Goal: Task Accomplishment & Management: Complete application form

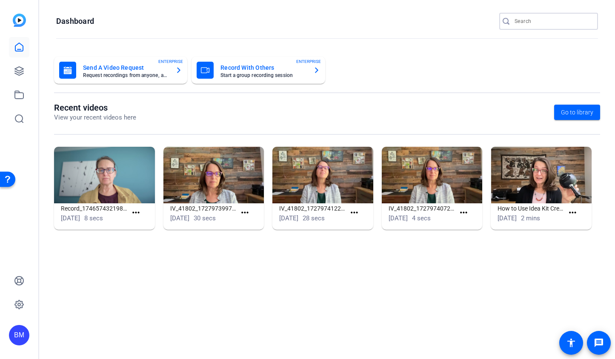
click at [547, 23] on input "Search" at bounding box center [552, 21] width 77 height 10
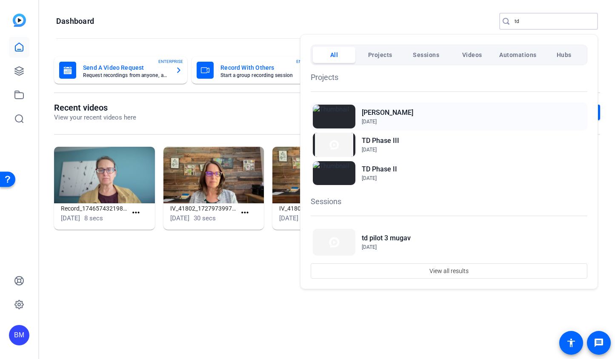
type input "td"
click at [388, 111] on h2 "Mugavero TD" at bounding box center [387, 113] width 51 height 10
click at [376, 119] on span "Oct 7, 2025" at bounding box center [369, 122] width 15 height 6
click at [395, 114] on h2 "[PERSON_NAME]" at bounding box center [387, 113] width 51 height 10
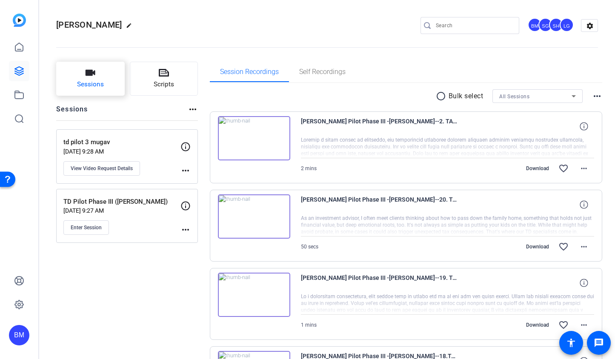
click at [83, 79] on button "Sessions" at bounding box center [90, 79] width 68 height 34
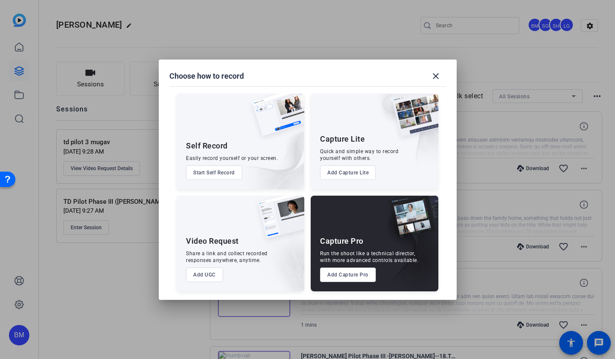
click at [215, 175] on button "Start Self Record" at bounding box center [214, 172] width 56 height 14
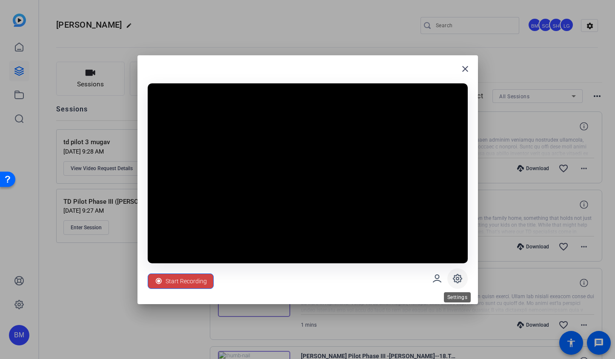
click at [451, 276] on span at bounding box center [457, 278] width 20 height 20
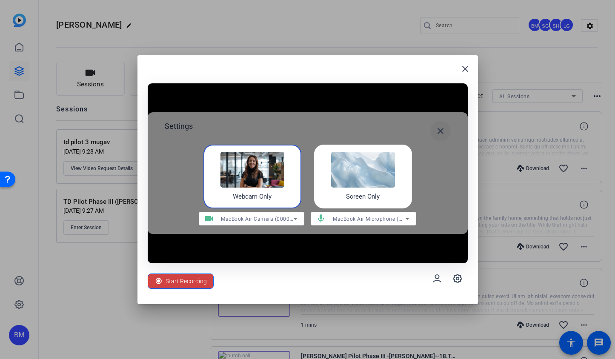
click at [439, 127] on mat-icon "close" at bounding box center [440, 131] width 10 height 10
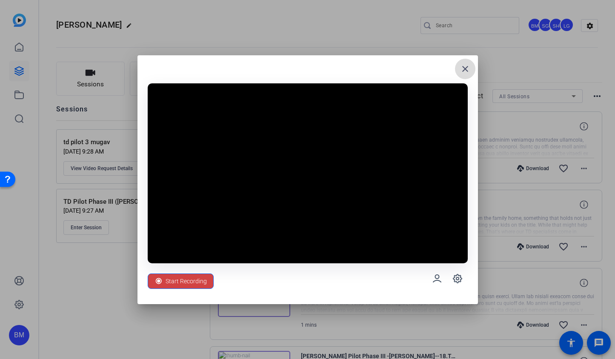
click at [462, 67] on mat-icon "close" at bounding box center [465, 69] width 10 height 10
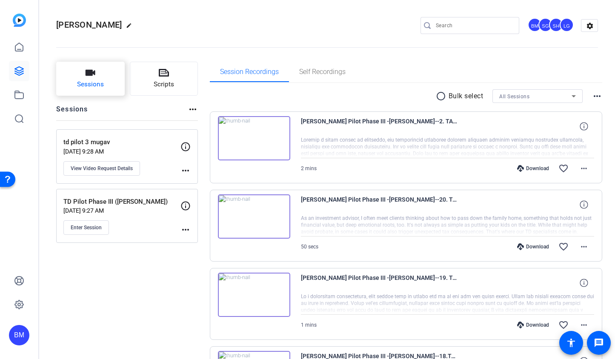
click at [117, 85] on button "Sessions" at bounding box center [90, 79] width 68 height 34
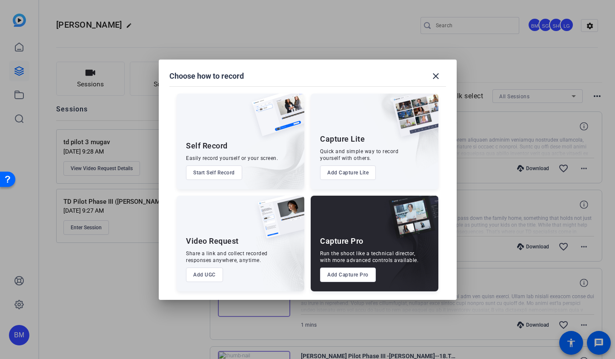
click at [293, 7] on div at bounding box center [307, 179] width 615 height 359
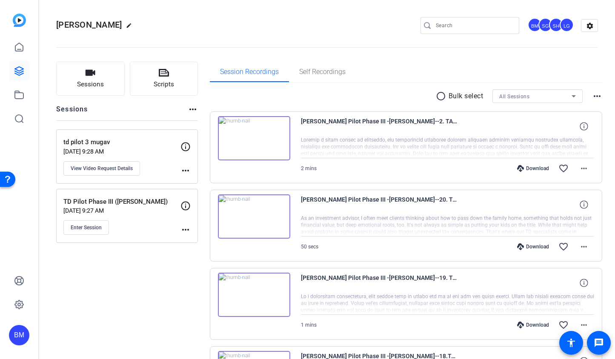
click at [16, 24] on img at bounding box center [19, 20] width 13 height 13
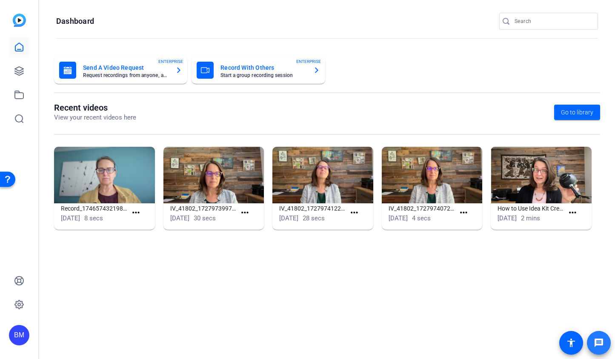
click at [602, 340] on mat-icon "message" at bounding box center [598, 343] width 10 height 10
click at [545, 20] on input "Search" at bounding box center [552, 21] width 77 height 10
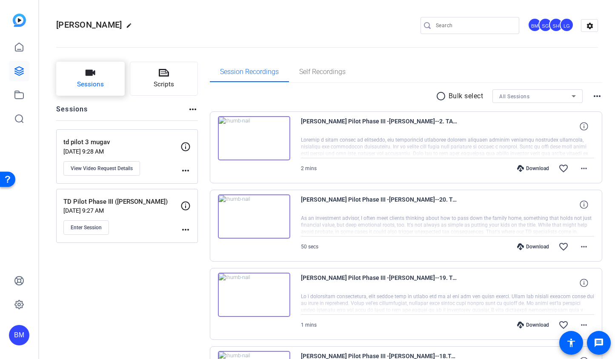
click at [103, 90] on button "Sessions" at bounding box center [90, 79] width 68 height 34
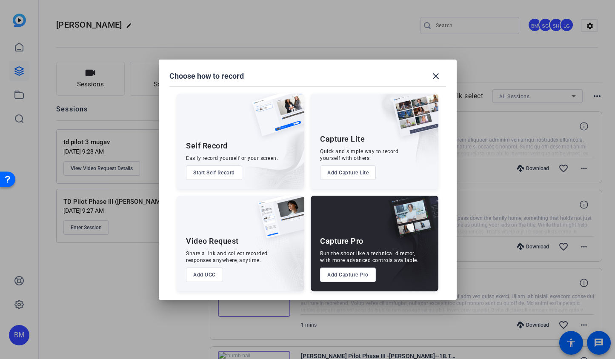
click at [209, 275] on button "Add UGC" at bounding box center [204, 275] width 37 height 14
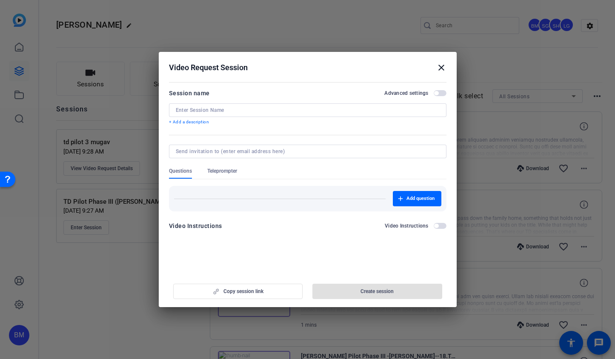
click at [280, 149] on input at bounding box center [306, 151] width 260 height 7
click at [244, 109] on input at bounding box center [308, 110] width 264 height 7
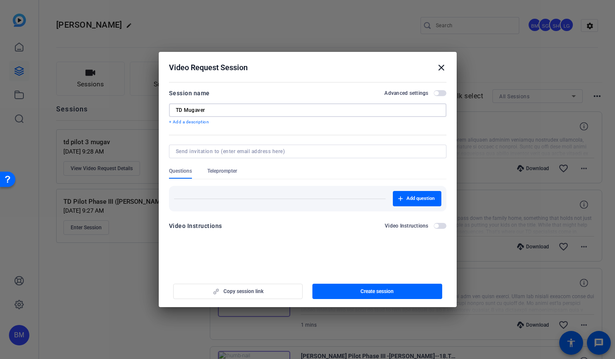
type input "TD Mugaver"
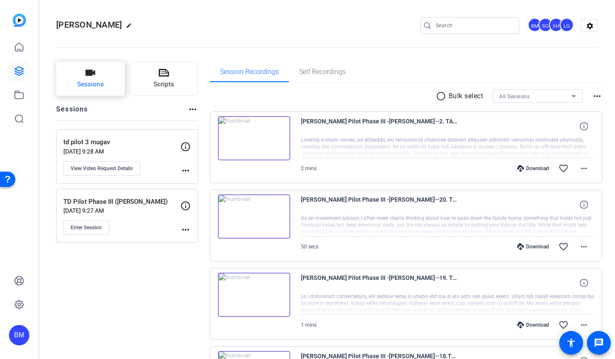
click at [82, 86] on span "Sessions" at bounding box center [90, 85] width 27 height 10
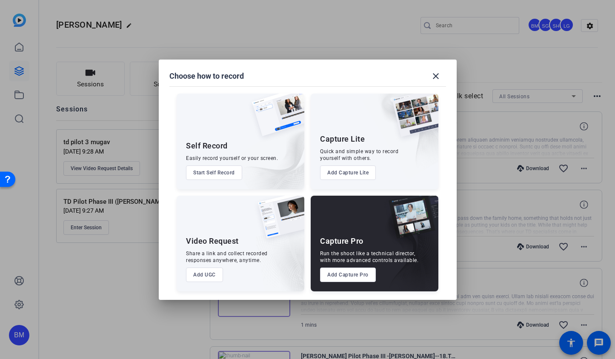
click at [206, 276] on button "Add UGC" at bounding box center [204, 275] width 37 height 14
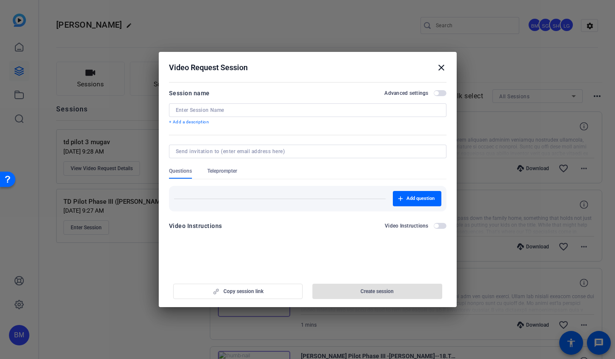
click at [214, 172] on span "Teleprompter" at bounding box center [222, 171] width 30 height 7
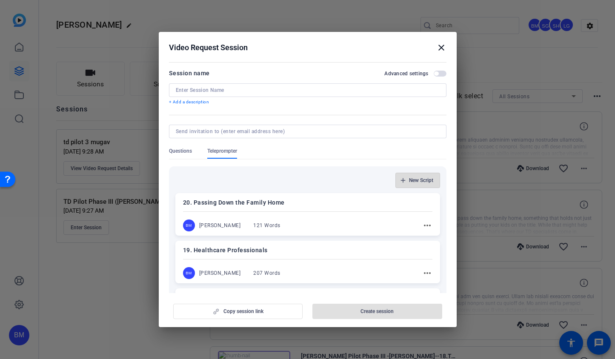
click at [409, 179] on span "New Script" at bounding box center [421, 180] width 24 height 7
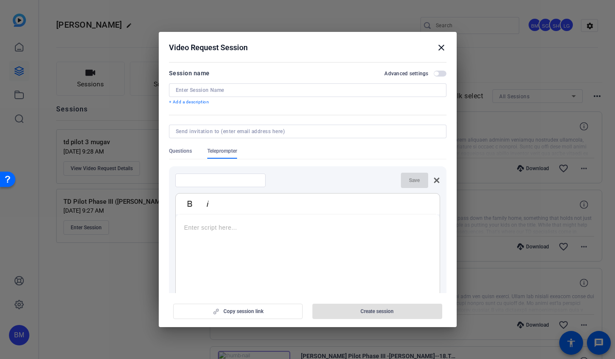
click at [235, 230] on p at bounding box center [307, 227] width 247 height 9
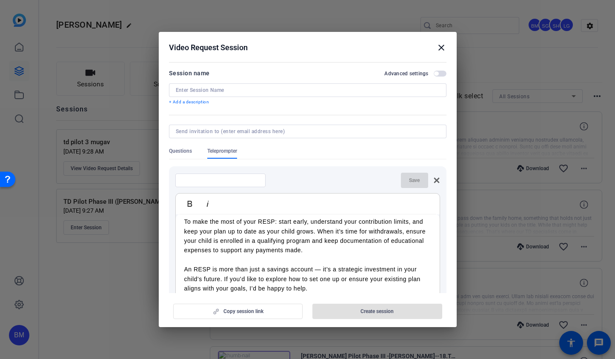
scroll to position [139, 0]
click at [197, 179] on input at bounding box center [220, 180] width 77 height 7
type input "18. RESP"
click at [404, 174] on span "button" at bounding box center [414, 180] width 27 height 20
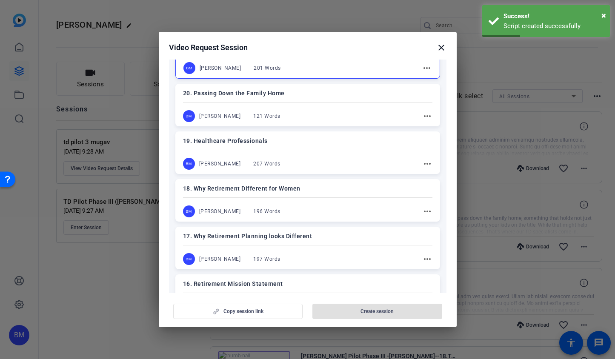
scroll to position [158, 0]
click at [424, 212] on mat-icon "more_horiz" at bounding box center [427, 211] width 10 height 10
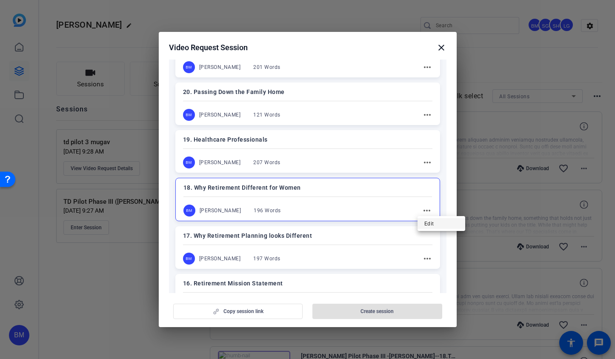
click at [426, 222] on span "Edit" at bounding box center [441, 224] width 34 height 10
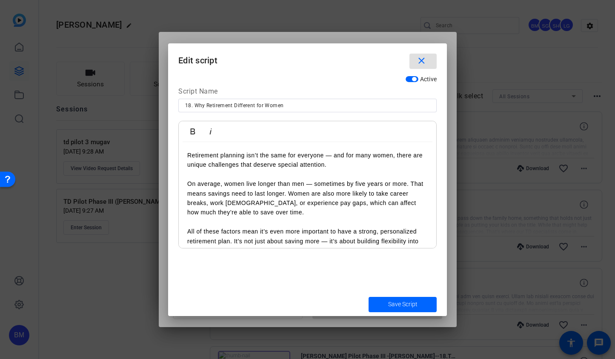
click at [408, 77] on span "button" at bounding box center [411, 79] width 13 height 6
click at [418, 64] on mat-icon "close" at bounding box center [421, 61] width 11 height 11
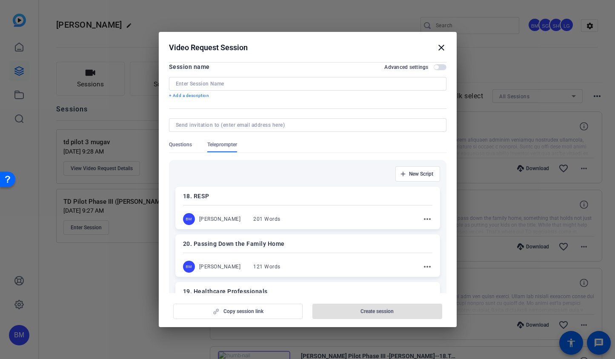
scroll to position [0, 0]
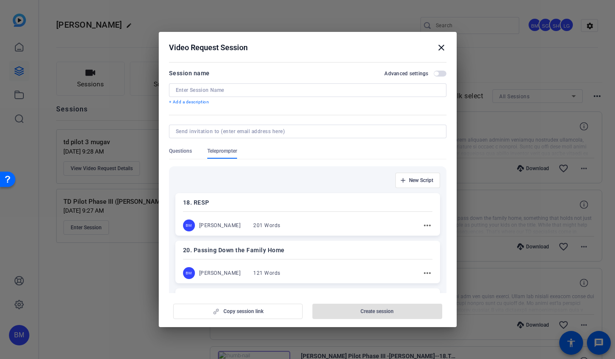
click at [205, 91] on input at bounding box center [308, 90] width 264 height 7
type input "td take 2"
click at [233, 133] on input at bounding box center [306, 131] width 260 height 7
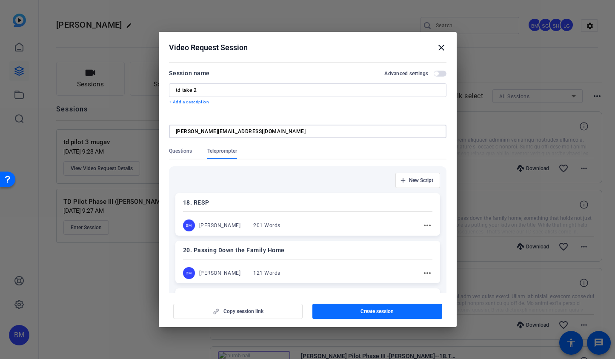
type input "betsy@ideadecanter.com"
click at [340, 310] on span "button" at bounding box center [377, 311] width 130 height 20
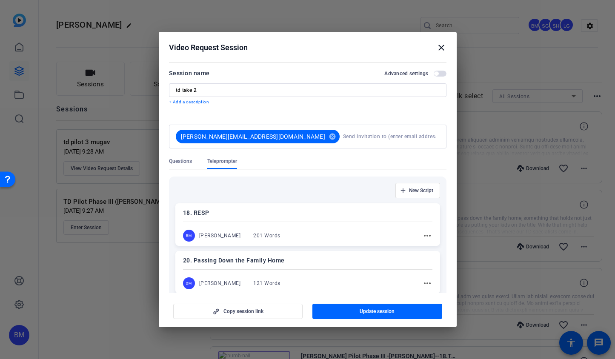
click at [434, 73] on span "button" at bounding box center [436, 73] width 4 height 4
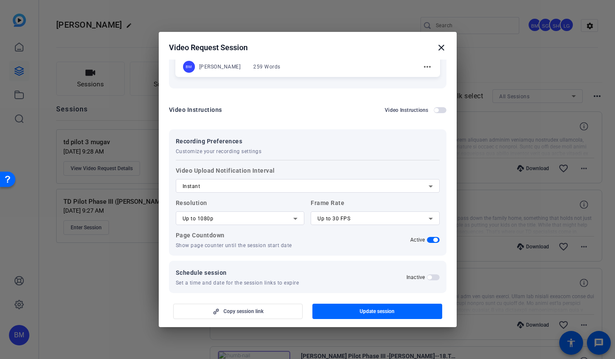
scroll to position [703, 0]
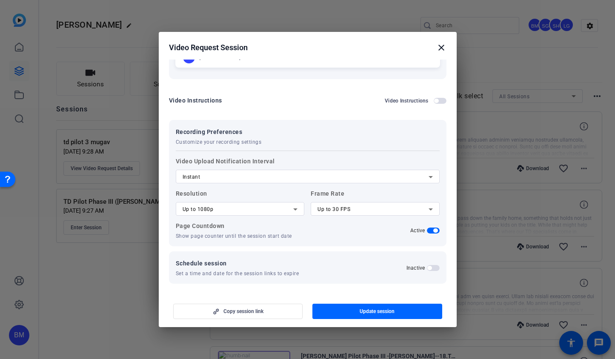
click at [435, 99] on span "button" at bounding box center [439, 101] width 13 height 6
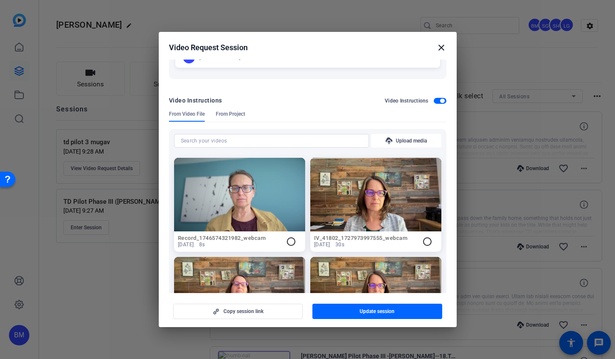
click at [433, 100] on span "button" at bounding box center [439, 101] width 13 height 6
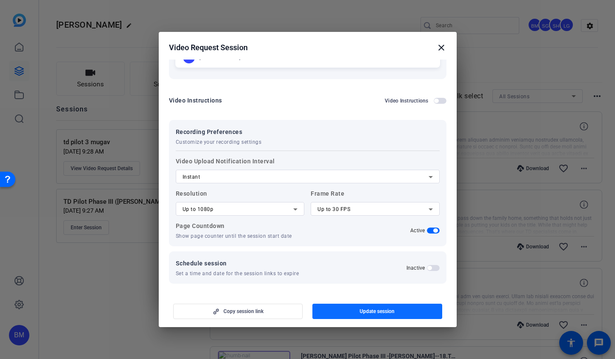
click at [379, 312] on span "Update session" at bounding box center [376, 311] width 35 height 7
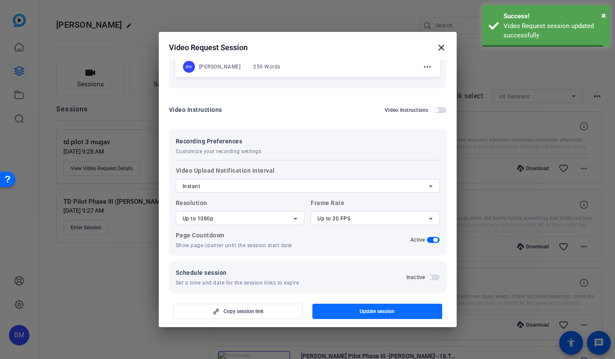
scroll to position [530, 0]
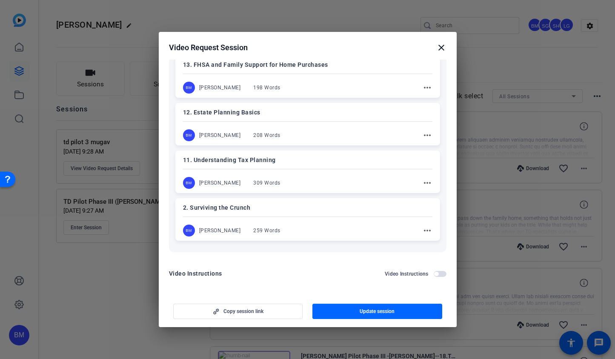
click at [530, 84] on div at bounding box center [307, 179] width 615 height 359
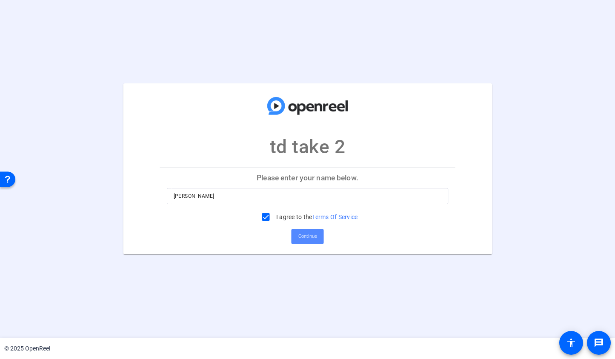
click at [305, 239] on span "Continue" at bounding box center [307, 236] width 19 height 13
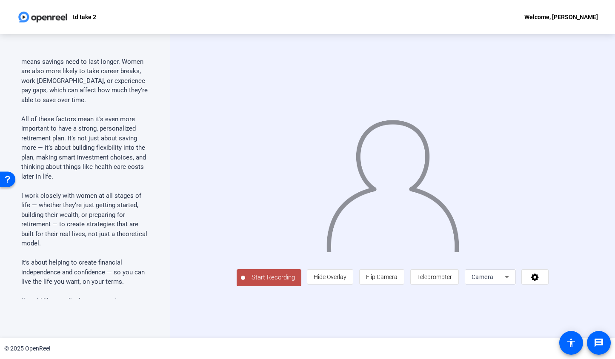
scroll to position [94, 0]
click at [452, 280] on span "Teleprompter" at bounding box center [434, 277] width 35 height 7
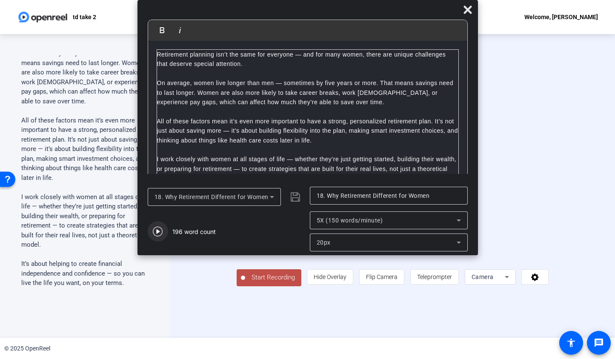
click at [156, 231] on icon "button" at bounding box center [158, 231] width 10 height 10
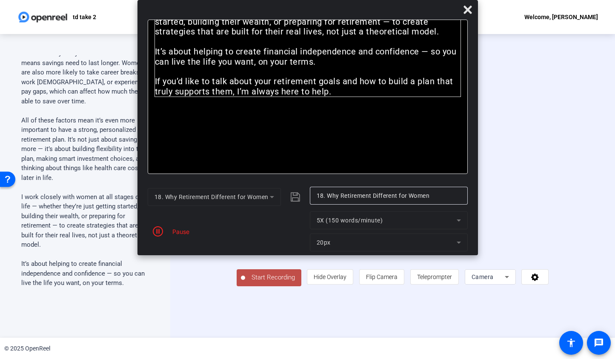
click at [156, 231] on icon "button" at bounding box center [158, 231] width 10 height 10
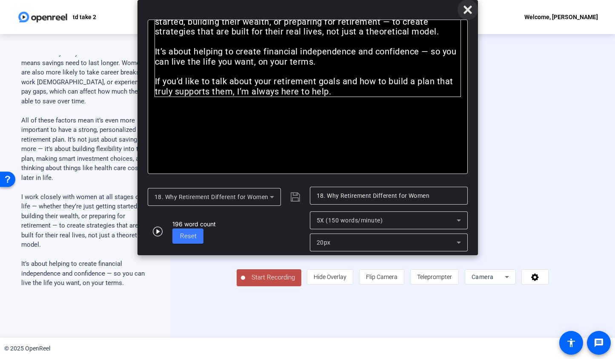
click at [469, 7] on icon at bounding box center [467, 10] width 8 height 8
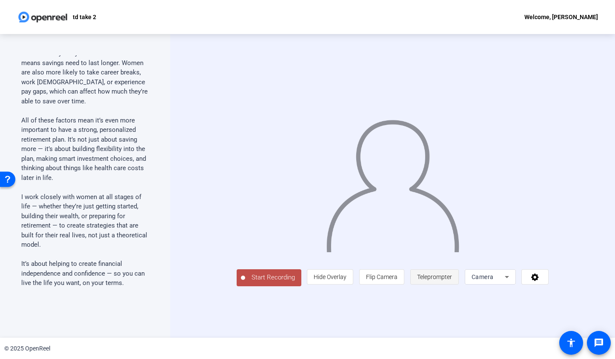
click at [452, 280] on span "Teleprompter" at bounding box center [434, 277] width 35 height 7
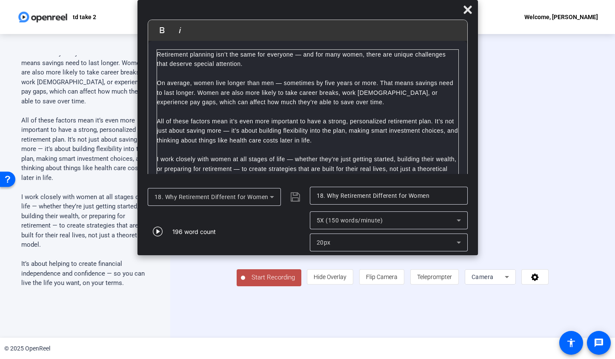
click at [505, 282] on div "Camera" at bounding box center [487, 277] width 33 height 10
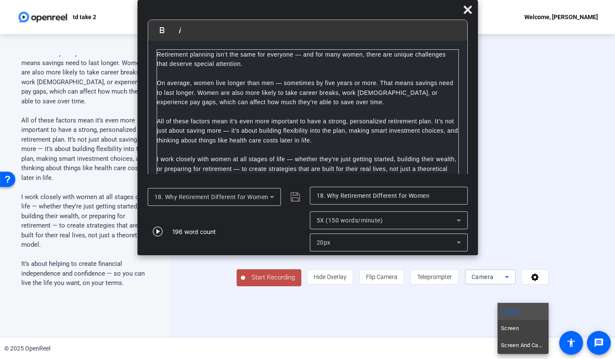
click at [467, 10] on div at bounding box center [307, 179] width 615 height 359
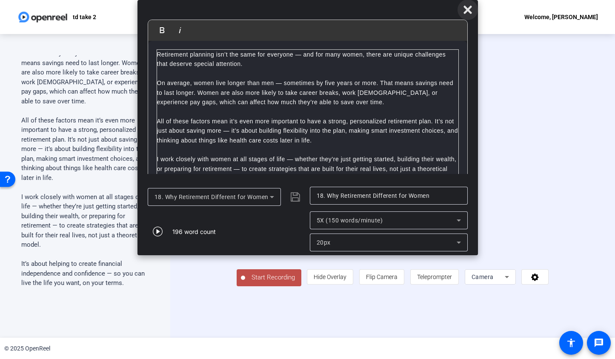
click at [464, 10] on icon at bounding box center [467, 10] width 10 height 10
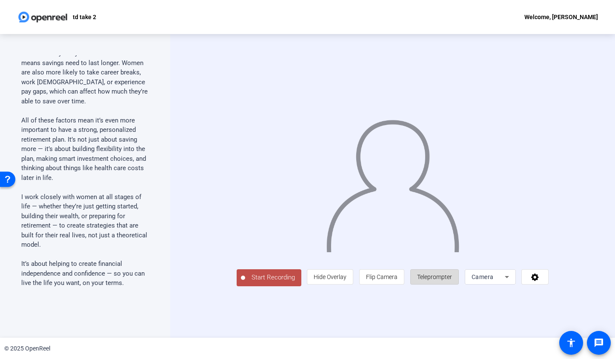
click at [452, 280] on span "Teleprompter" at bounding box center [434, 277] width 35 height 7
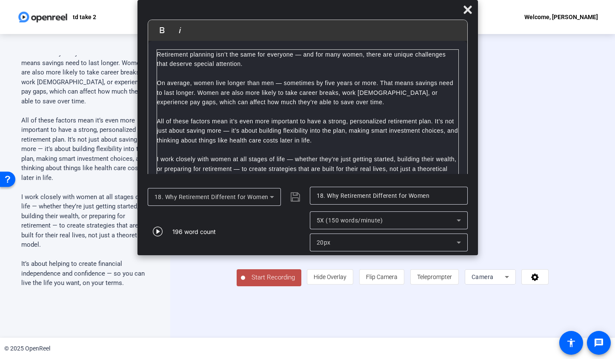
click at [245, 282] on span "Start Recording" at bounding box center [273, 278] width 56 height 10
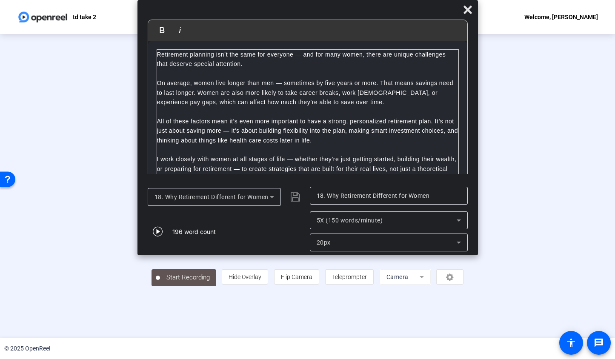
click at [233, 261] on div at bounding box center [307, 174] width 312 height 176
click at [156, 232] on icon "button" at bounding box center [158, 231] width 10 height 10
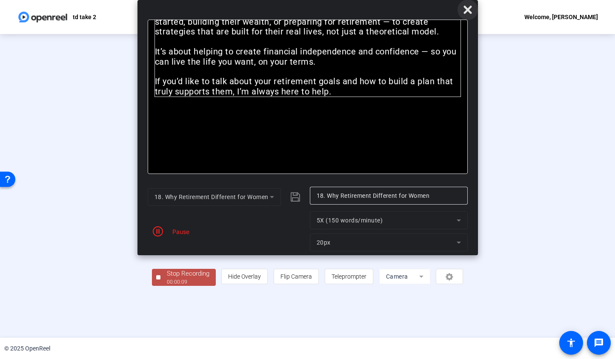
click at [465, 11] on icon at bounding box center [467, 10] width 8 height 8
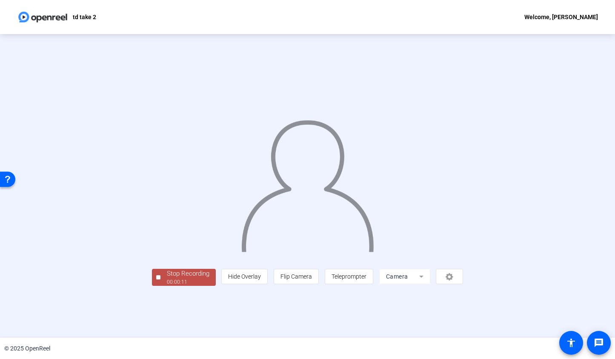
click at [167, 279] on div "Stop Recording" at bounding box center [188, 274] width 43 height 10
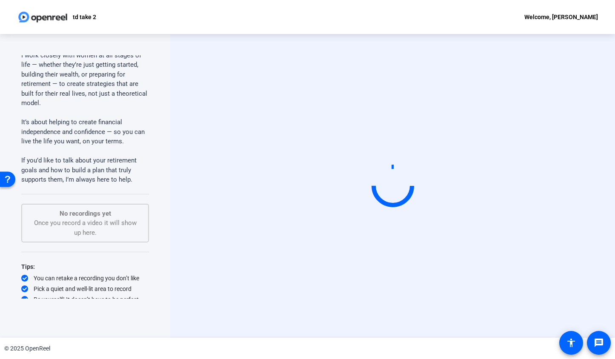
scroll to position [240, 0]
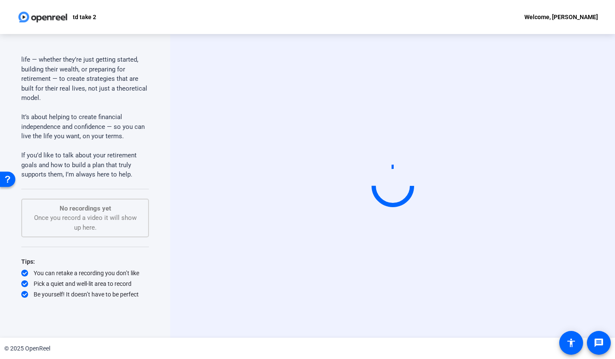
click at [445, 171] on video at bounding box center [393, 186] width 128 height 72
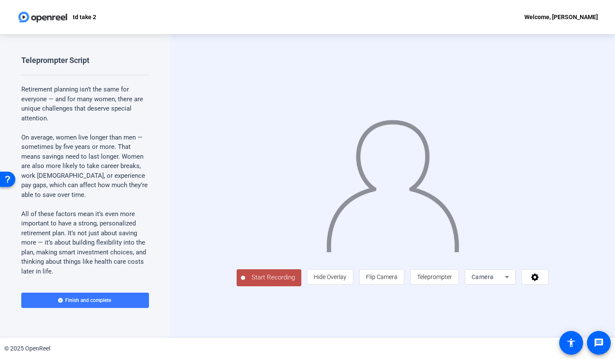
click at [89, 180] on p "On average, women live longer than men — sometimes by five years or more. That …" at bounding box center [85, 166] width 128 height 67
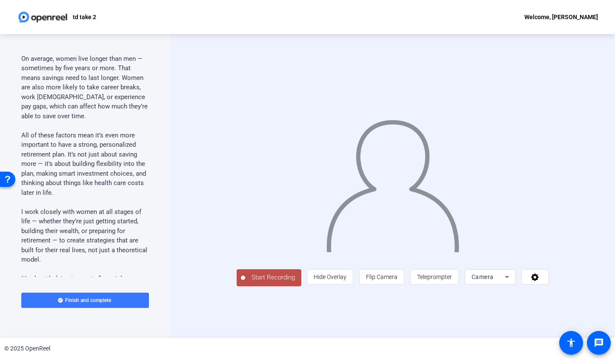
scroll to position [79, 0]
click at [452, 280] on span "Teleprompter" at bounding box center [434, 277] width 35 height 7
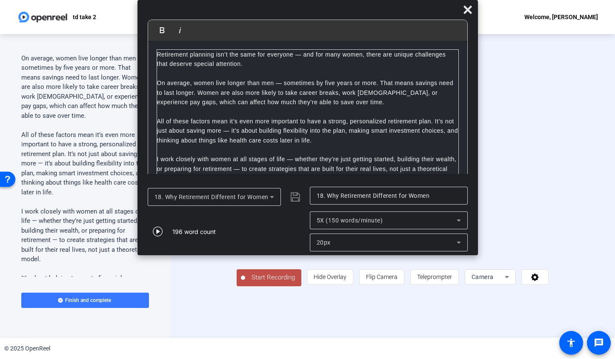
click at [350, 199] on input "18. Why Retirement Different for Women" at bounding box center [389, 196] width 144 height 10
click at [406, 198] on input "18. Why Retirement Different for Women" at bounding box center [389, 196] width 144 height 10
click at [260, 197] on span "18. Why Retirement Different for Women" at bounding box center [211, 197] width 114 height 7
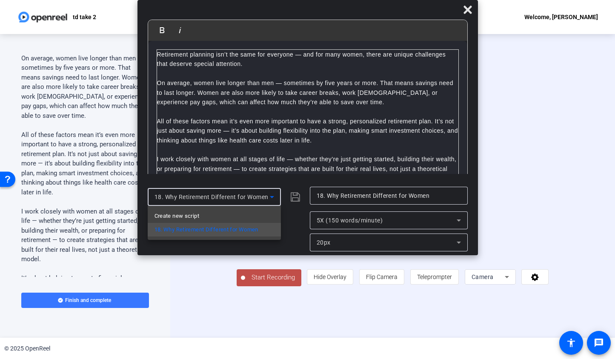
click at [466, 6] on div at bounding box center [307, 179] width 615 height 359
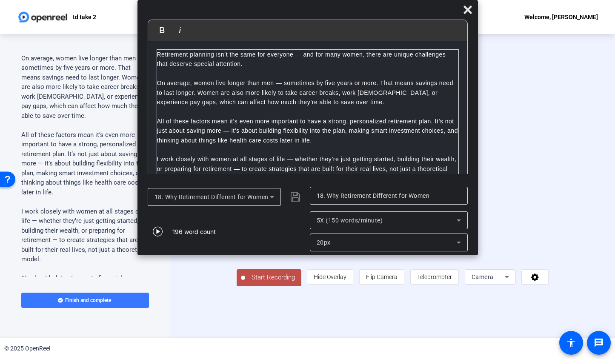
click at [466, 6] on icon at bounding box center [467, 10] width 10 height 10
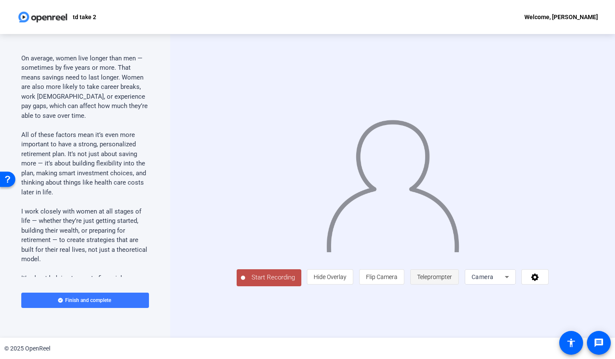
click at [452, 280] on span "Teleprompter" at bounding box center [434, 277] width 35 height 7
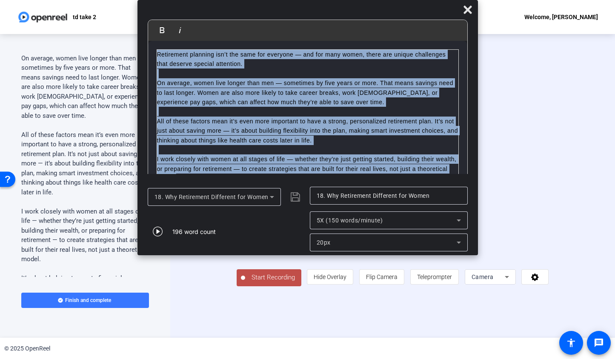
scroll to position [68, 0]
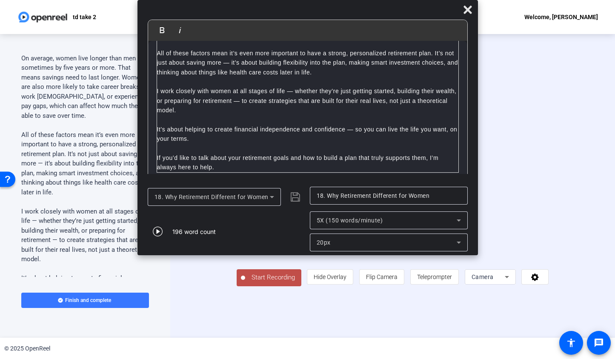
drag, startPoint x: 157, startPoint y: 53, endPoint x: 364, endPoint y: 190, distance: 248.4
click at [364, 190] on div "Bold Italic Retirement planning isn’t the same for everyone — and for many wome…" at bounding box center [307, 127] width 340 height 255
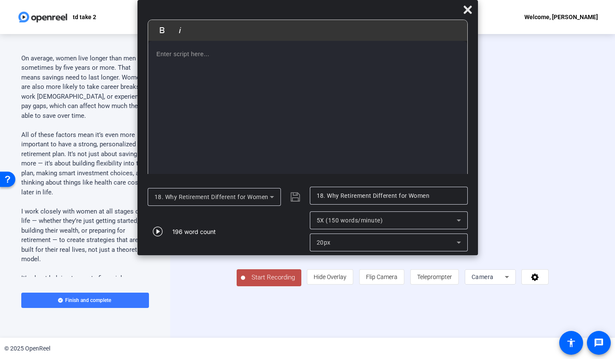
scroll to position [0, 0]
click at [164, 73] on div at bounding box center [307, 111] width 319 height 140
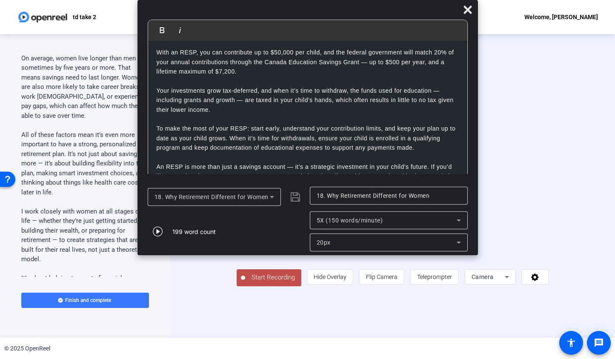
click at [156, 53] on div "If you’re planning for your child’s post-secondary education, a Registered Educ…" at bounding box center [307, 100] width 319 height 179
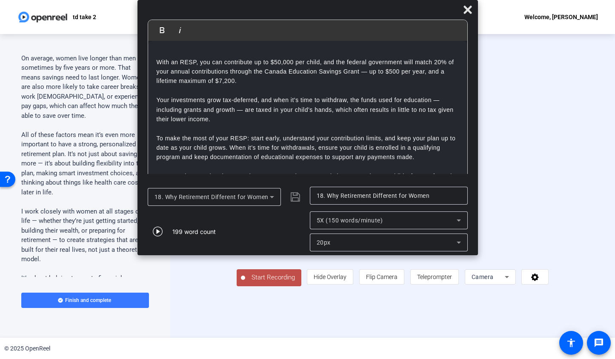
scroll to position [29, 0]
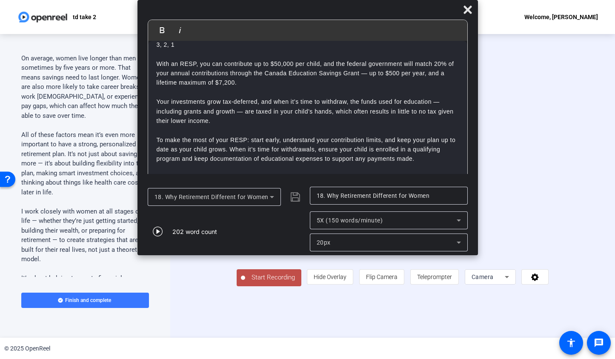
click at [245, 282] on span "Start Recording" at bounding box center [273, 278] width 56 height 10
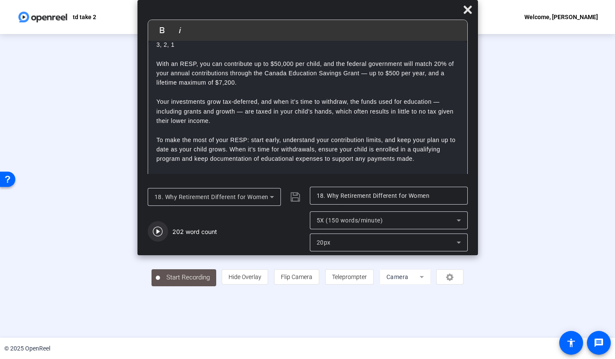
click at [157, 228] on icon "button" at bounding box center [158, 231] width 10 height 10
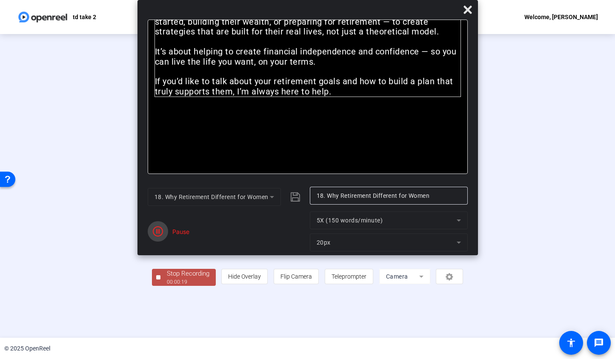
click at [163, 231] on icon "button" at bounding box center [158, 231] width 10 height 10
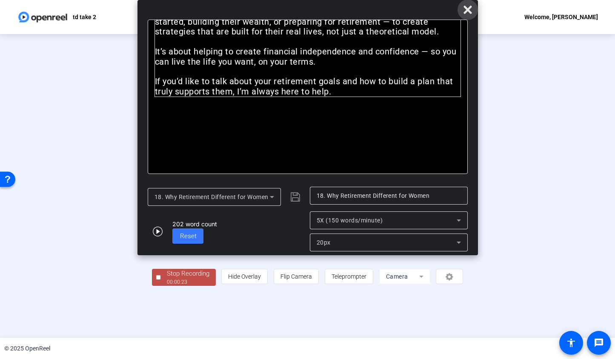
click at [467, 11] on icon at bounding box center [467, 10] width 8 height 8
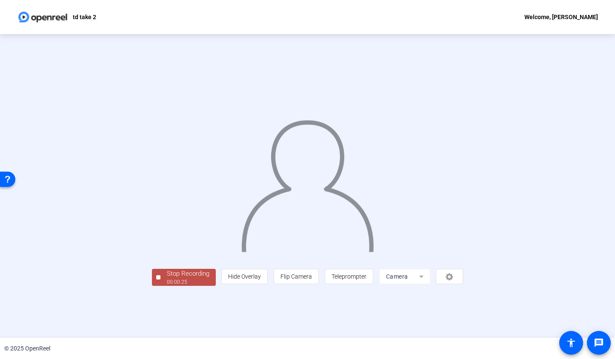
click at [167, 286] on div "00:00:25" at bounding box center [188, 282] width 43 height 8
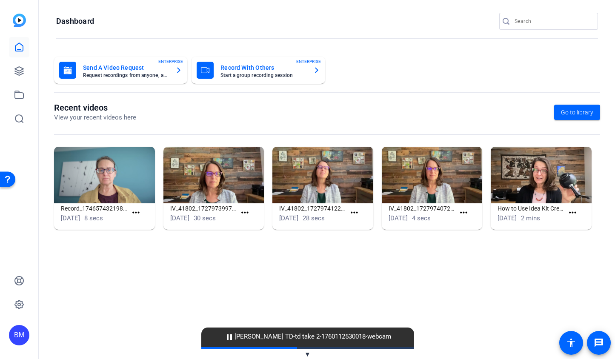
click at [537, 25] on input "Search" at bounding box center [552, 21] width 77 height 10
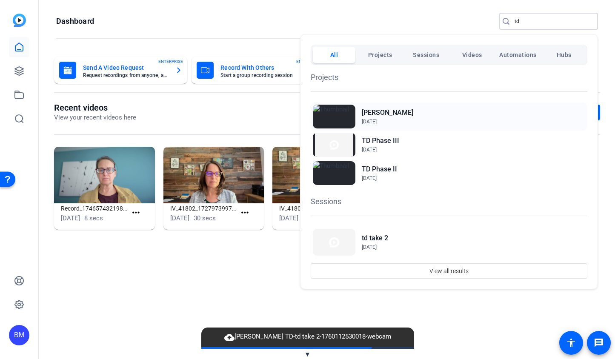
type input "td"
click at [396, 118] on span "[DATE]" at bounding box center [387, 122] width 51 height 8
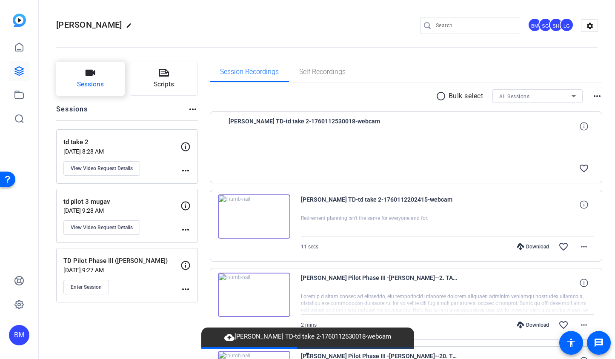
click at [90, 73] on icon "button" at bounding box center [91, 73] width 10 height 6
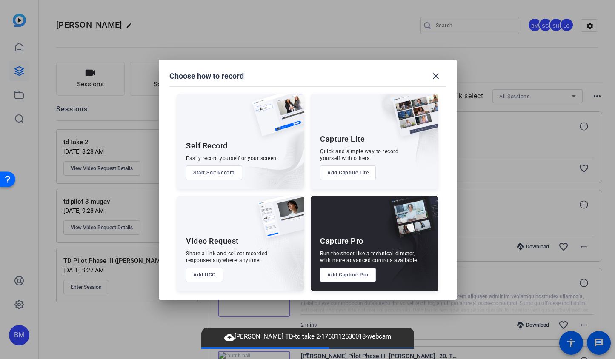
click at [196, 273] on button "Add UGC" at bounding box center [204, 275] width 37 height 14
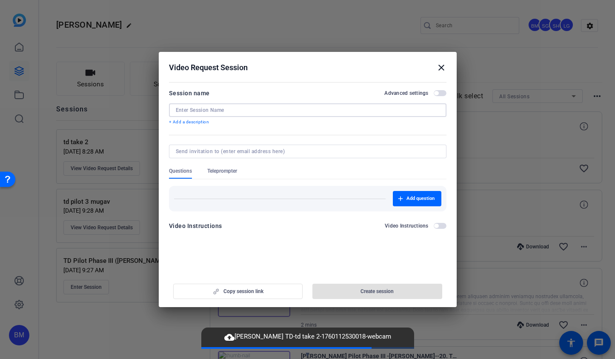
click at [200, 113] on input at bounding box center [308, 110] width 264 height 7
click at [202, 154] on div at bounding box center [308, 152] width 264 height 14
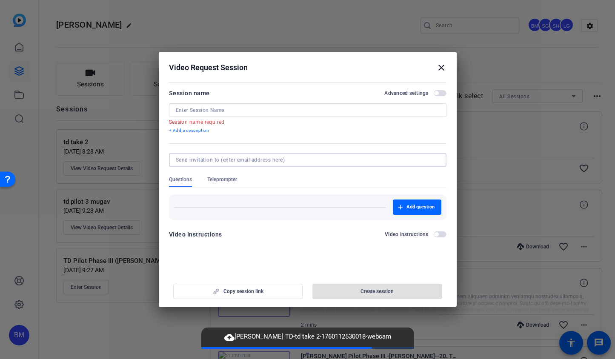
type input "betsy@ideadecanter.com"
click at [205, 107] on input at bounding box center [308, 110] width 264 height 7
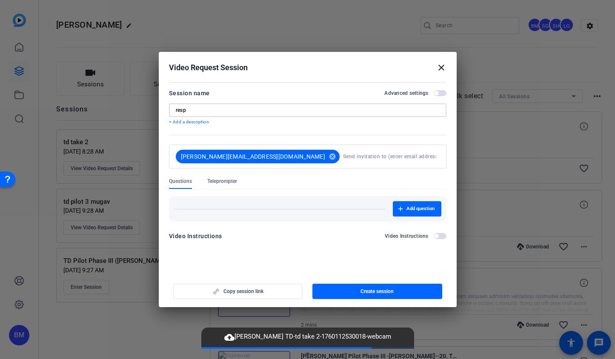
type input "resp"
click at [275, 68] on div "Video Request Session close" at bounding box center [307, 68] width 277 height 10
click at [414, 243] on div "Video Instructions Video Instructions" at bounding box center [307, 238] width 277 height 15
click at [230, 185] on span "Teleprompter" at bounding box center [222, 183] width 30 height 11
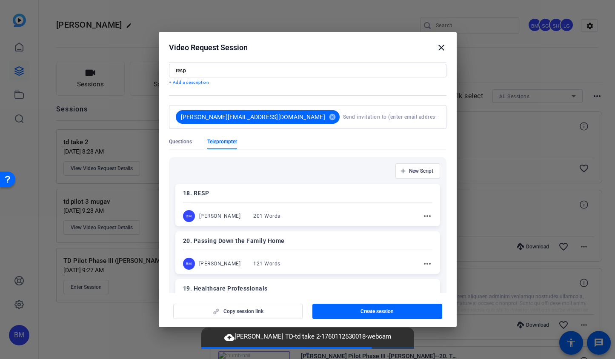
scroll to position [20, 0]
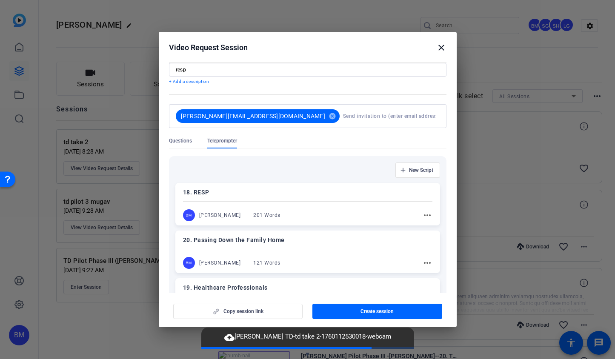
click at [234, 199] on div "18. RESP BM Betsy Mugavero 201 Words more_horiz" at bounding box center [307, 204] width 265 height 43
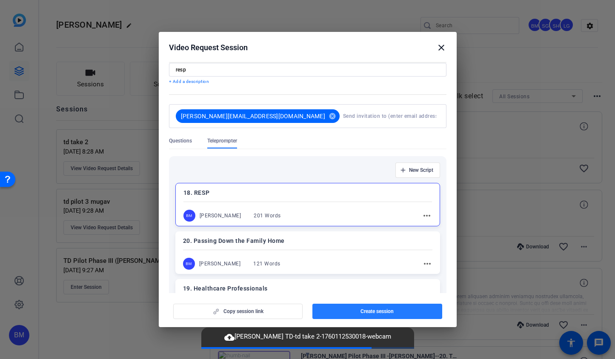
click at [391, 305] on span "button" at bounding box center [377, 311] width 130 height 20
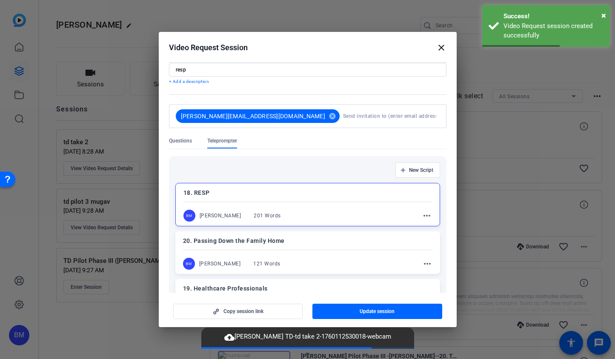
click at [439, 46] on mat-icon "close" at bounding box center [441, 48] width 10 height 10
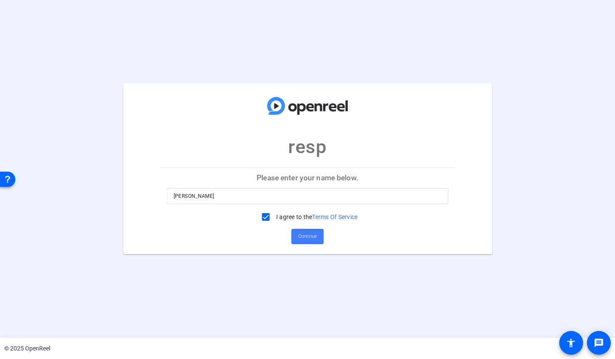
click at [299, 237] on span "Continue" at bounding box center [307, 236] width 19 height 13
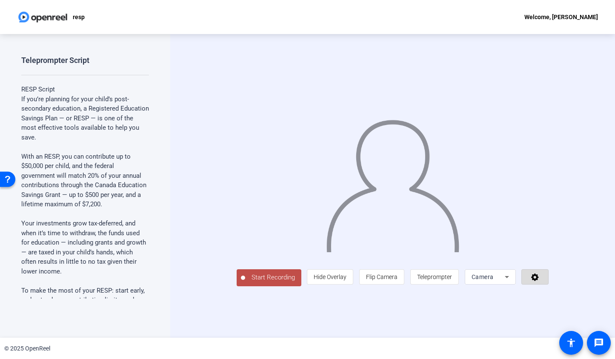
click at [548, 287] on span at bounding box center [535, 277] width 26 height 20
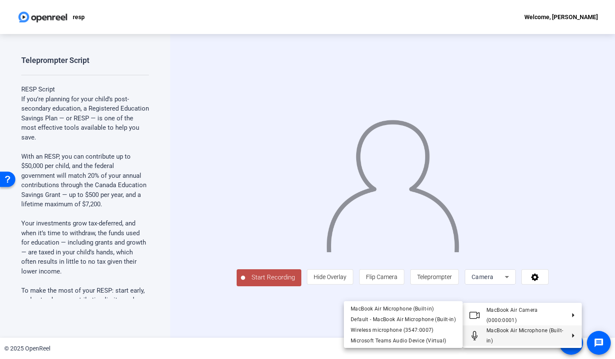
click at [553, 329] on span "MacBook Air Microphone (Built-in)" at bounding box center [524, 336] width 77 height 16
click at [430, 328] on span "Wireless microphone (3547:0007)" at bounding box center [392, 330] width 83 height 6
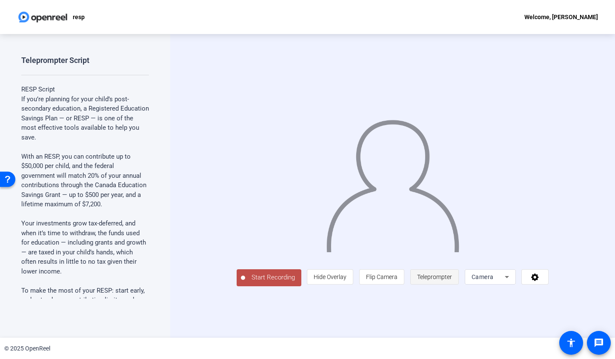
click at [452, 280] on span "Teleprompter" at bounding box center [434, 277] width 35 height 7
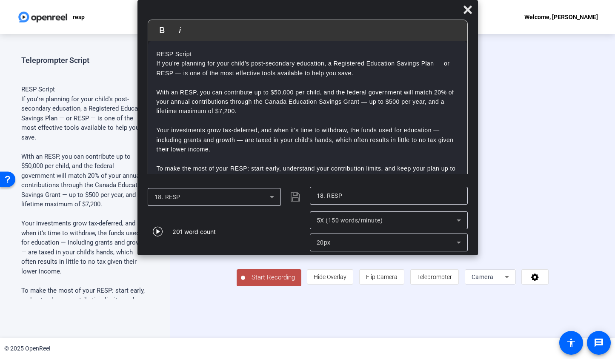
click at [245, 282] on span "Start Recording" at bounding box center [273, 278] width 56 height 10
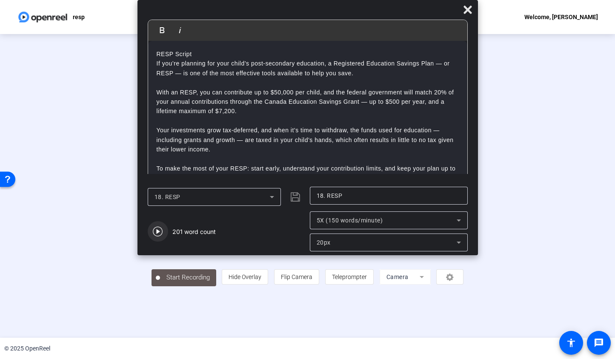
click at [157, 233] on icon "button" at bounding box center [158, 232] width 10 height 10
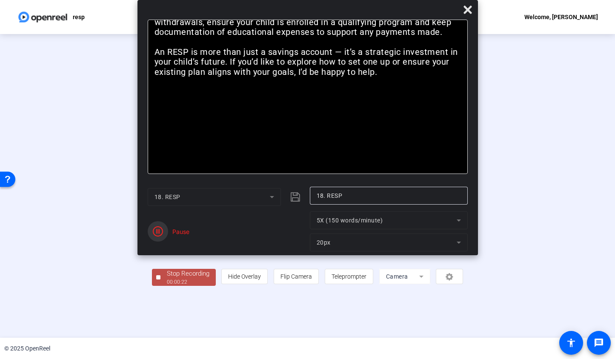
click at [157, 233] on icon "button" at bounding box center [158, 231] width 10 height 10
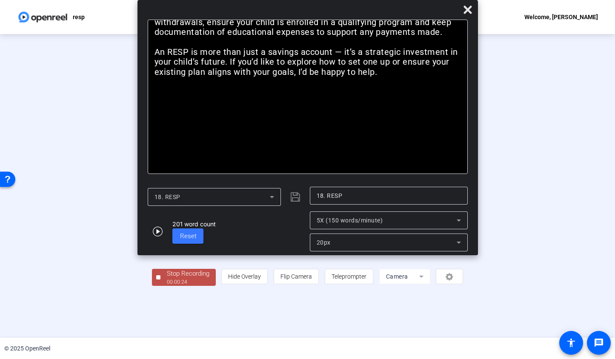
click at [167, 279] on div "Stop Recording" at bounding box center [188, 274] width 43 height 10
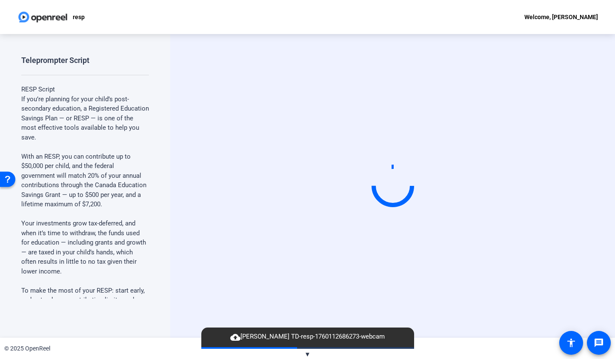
click at [272, 341] on span "cloud_upload [PERSON_NAME] TD-resp-1760112686273-webcam" at bounding box center [307, 337] width 163 height 10
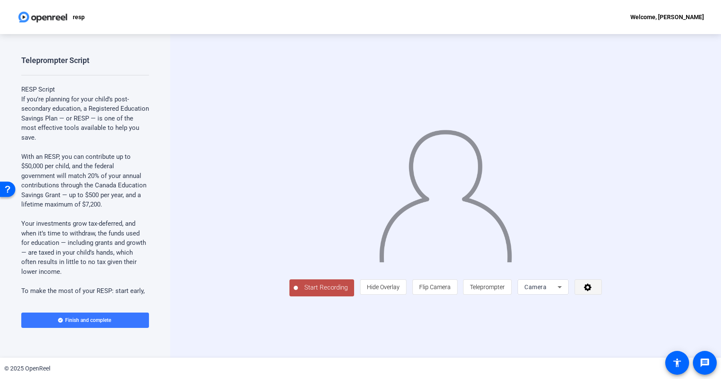
click at [593, 291] on icon at bounding box center [588, 286] width 10 height 9
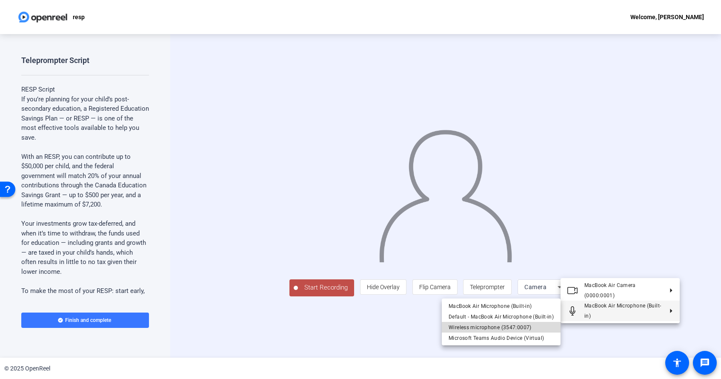
click at [514, 330] on span "Wireless microphone (3547:0007)" at bounding box center [489, 327] width 83 height 6
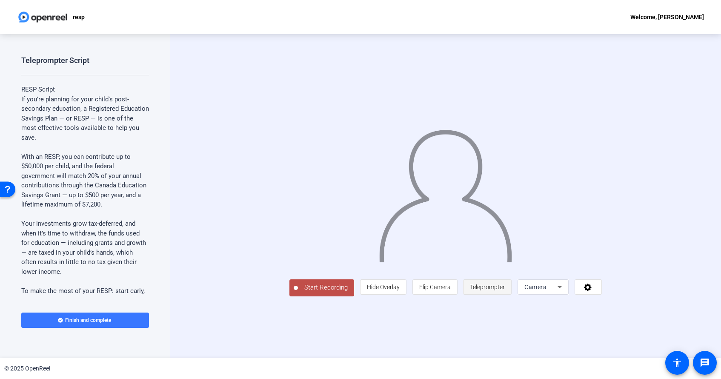
click at [505, 290] on span "Teleprompter" at bounding box center [487, 286] width 35 height 7
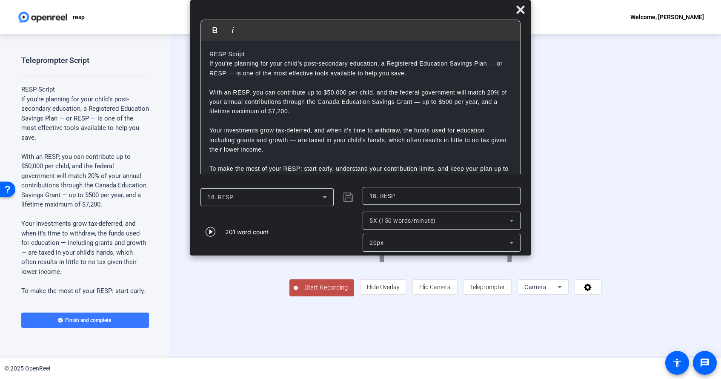
click at [298, 292] on span "Start Recording" at bounding box center [326, 287] width 56 height 10
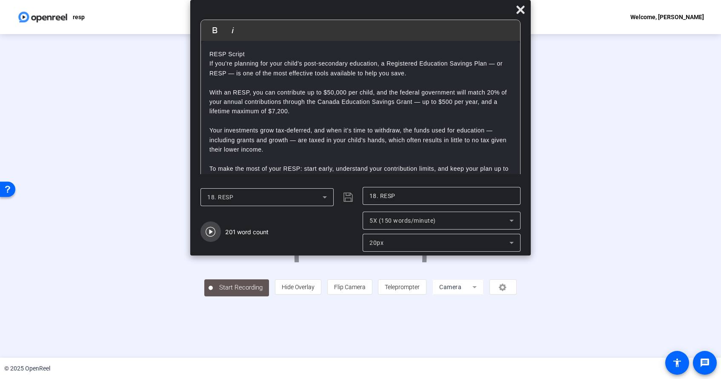
click at [213, 232] on icon "button" at bounding box center [210, 231] width 10 height 10
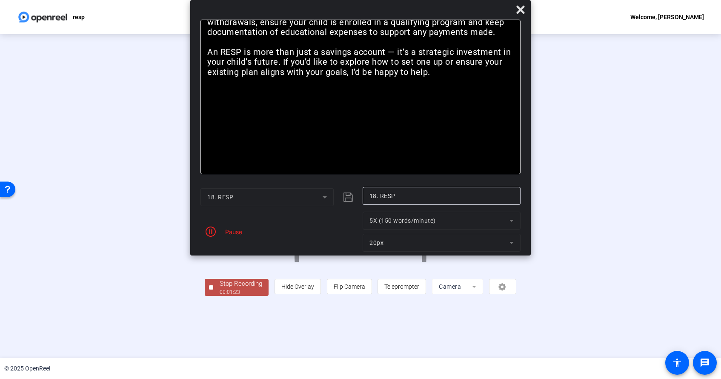
click at [220, 288] on div "Stop Recording" at bounding box center [241, 284] width 43 height 10
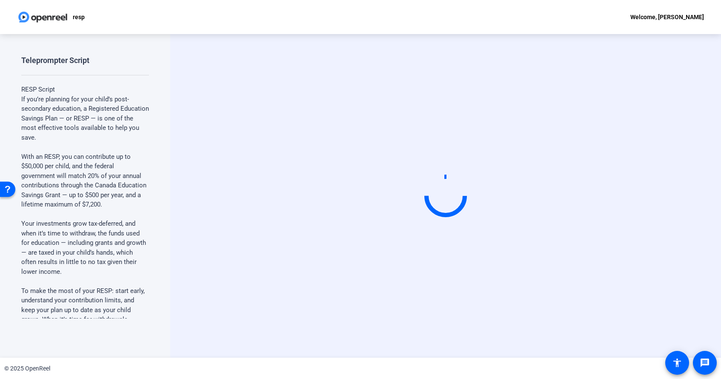
click at [509, 232] on video at bounding box center [446, 196] width 128 height 72
click at [704, 365] on mat-icon "message" at bounding box center [704, 362] width 10 height 10
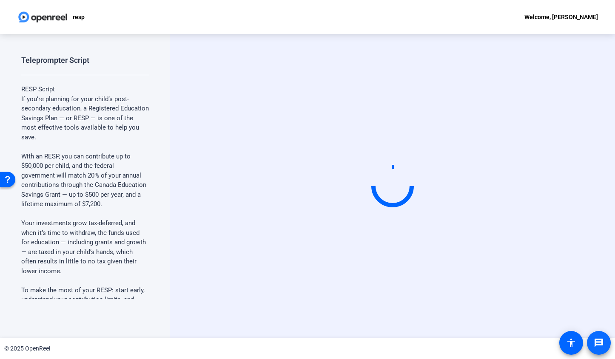
click at [599, 340] on mat-icon "message" at bounding box center [599, 343] width 10 height 10
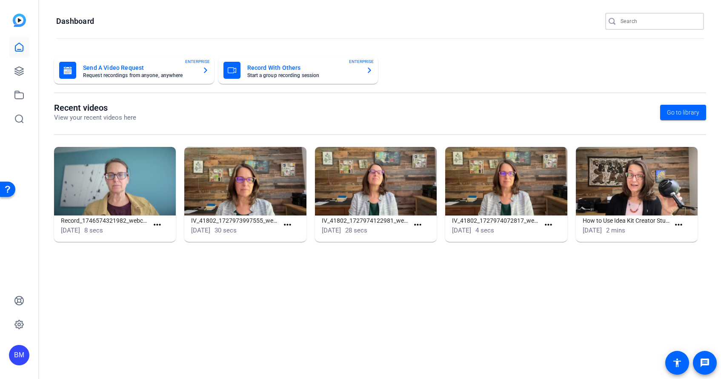
click at [633, 21] on input "Search" at bounding box center [658, 21] width 77 height 10
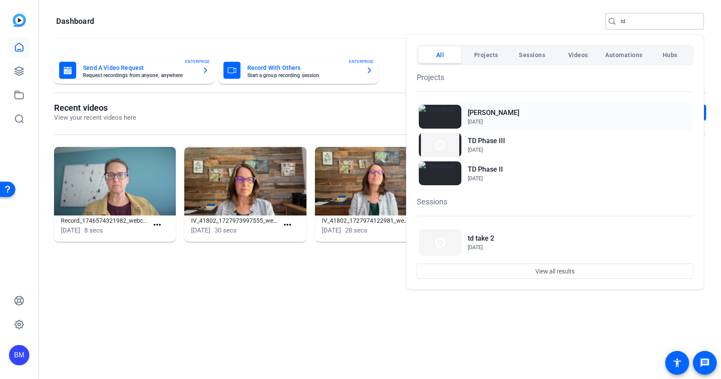
type input "td"
click at [516, 113] on div "[PERSON_NAME] [DATE]" at bounding box center [554, 117] width 277 height 28
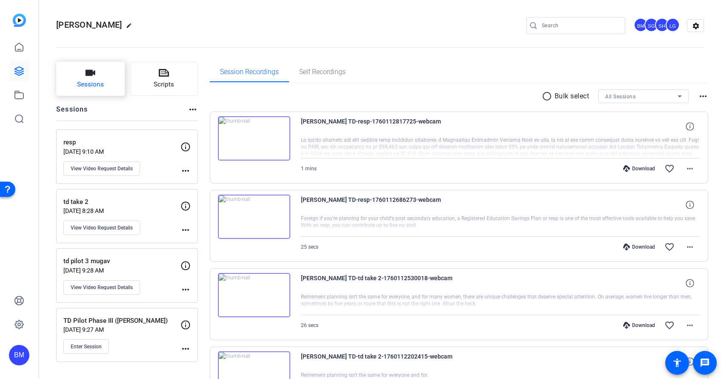
click at [117, 82] on button "Sessions" at bounding box center [90, 79] width 68 height 34
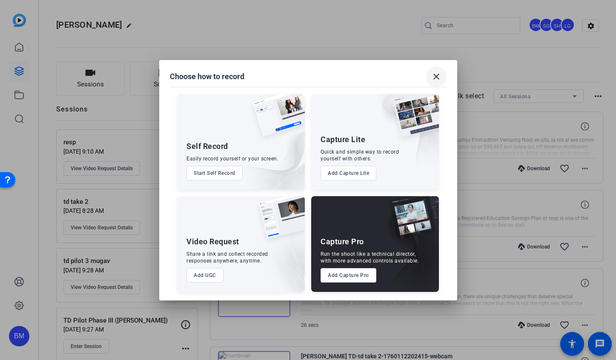
click at [435, 78] on mat-icon "close" at bounding box center [436, 76] width 10 height 10
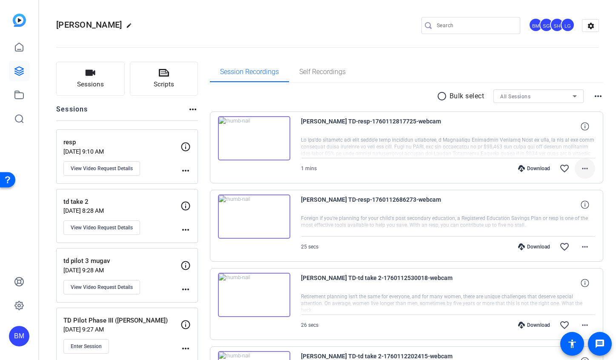
click at [585, 171] on mat-icon "more_horiz" at bounding box center [584, 168] width 10 height 10
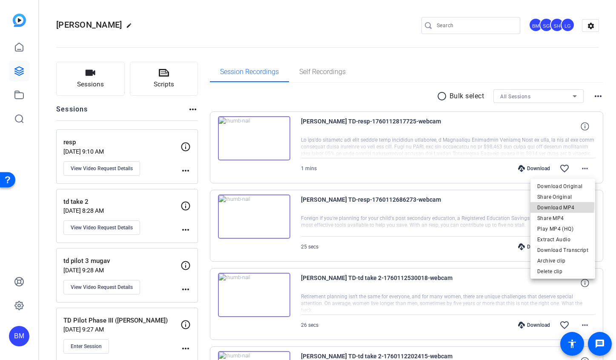
click at [552, 206] on span "Download MP4" at bounding box center [562, 207] width 51 height 10
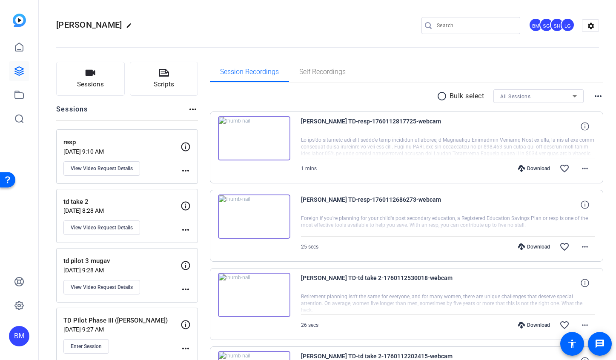
click at [252, 140] on img at bounding box center [254, 138] width 72 height 44
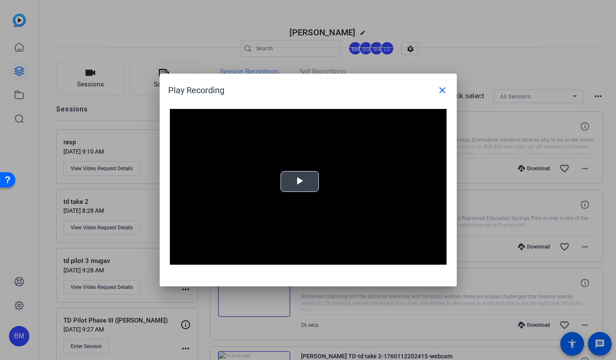
click at [299, 182] on span "Video Player" at bounding box center [299, 182] width 0 height 0
click at [443, 91] on mat-icon "close" at bounding box center [442, 90] width 10 height 10
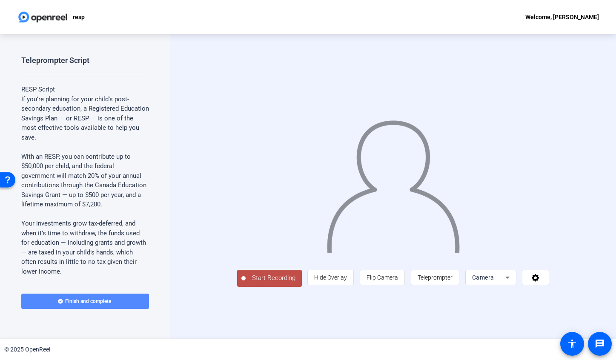
click at [58, 302] on icon at bounding box center [60, 301] width 5 height 5
